Goal: Task Accomplishment & Management: Manage account settings

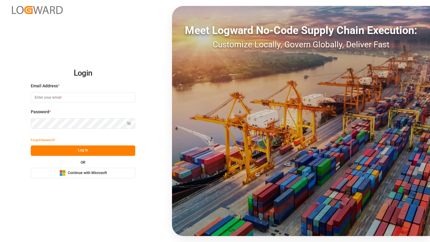
click at [75, 103] on div "Email Address *" at bounding box center [83, 96] width 104 height 26
click at [74, 100] on input at bounding box center [83, 97] width 104 height 10
type input "[PERSON_NAME][EMAIL_ADDRESS][DOMAIN_NAME]"
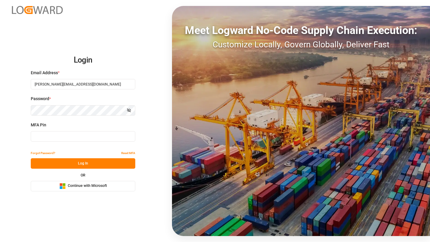
click at [64, 139] on input at bounding box center [83, 136] width 104 height 10
paste input "532845"
type input "532845"
